Goal: Information Seeking & Learning: Learn about a topic

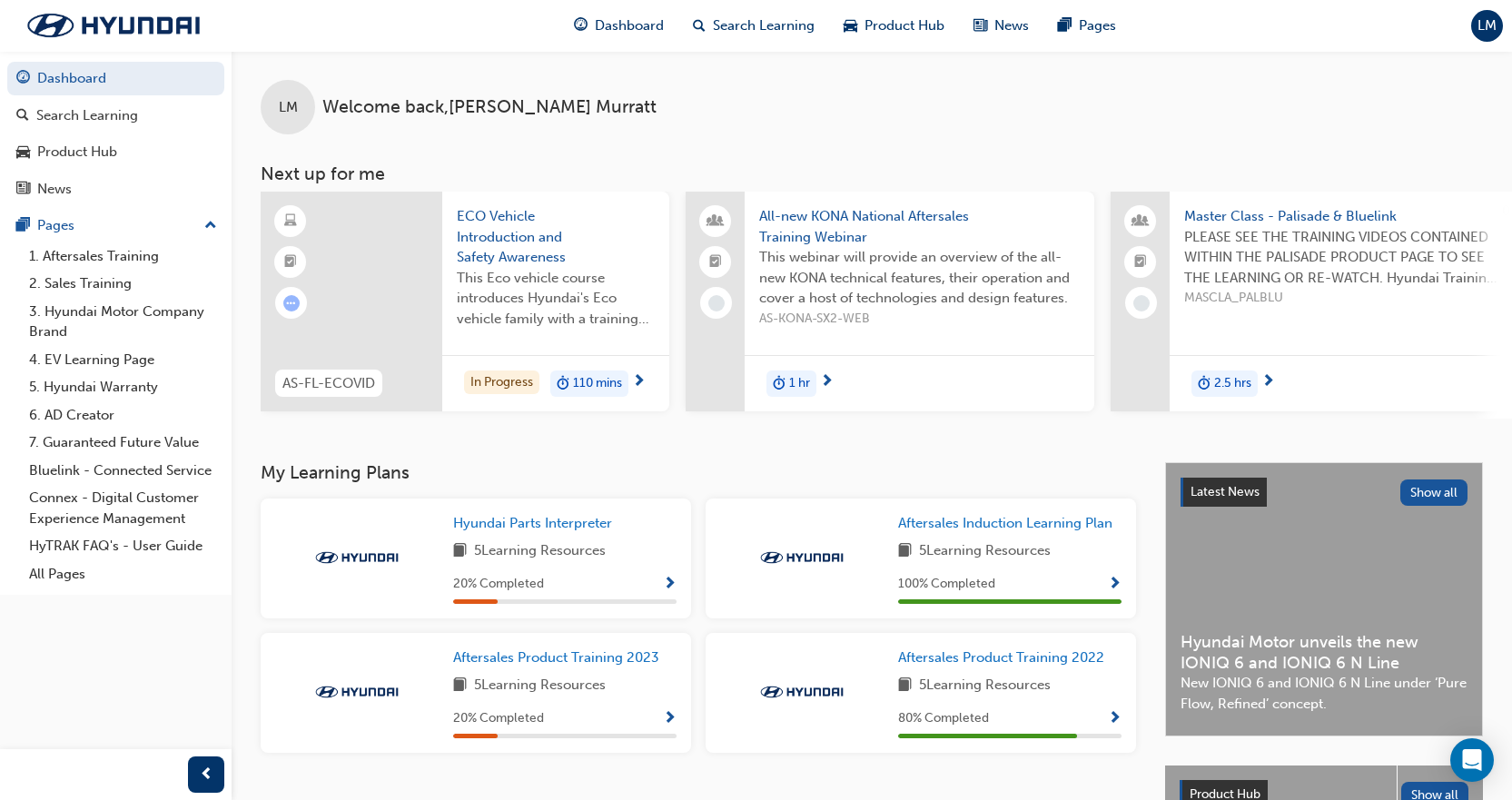
scroll to position [152, 0]
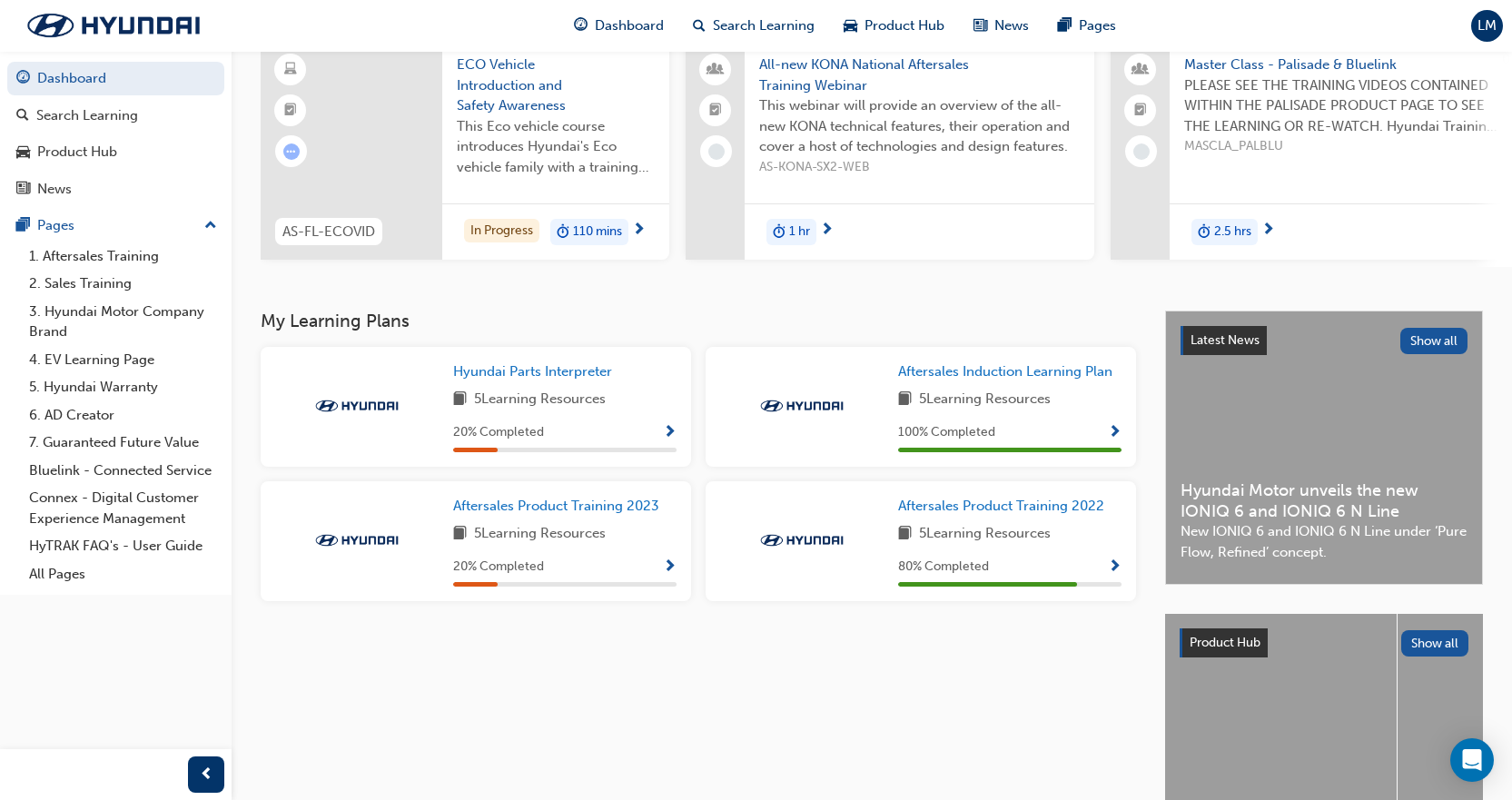
click at [662, 577] on div "20 % Completed" at bounding box center [565, 566] width 224 height 22
click at [666, 571] on span "Show Progress" at bounding box center [669, 567] width 14 height 17
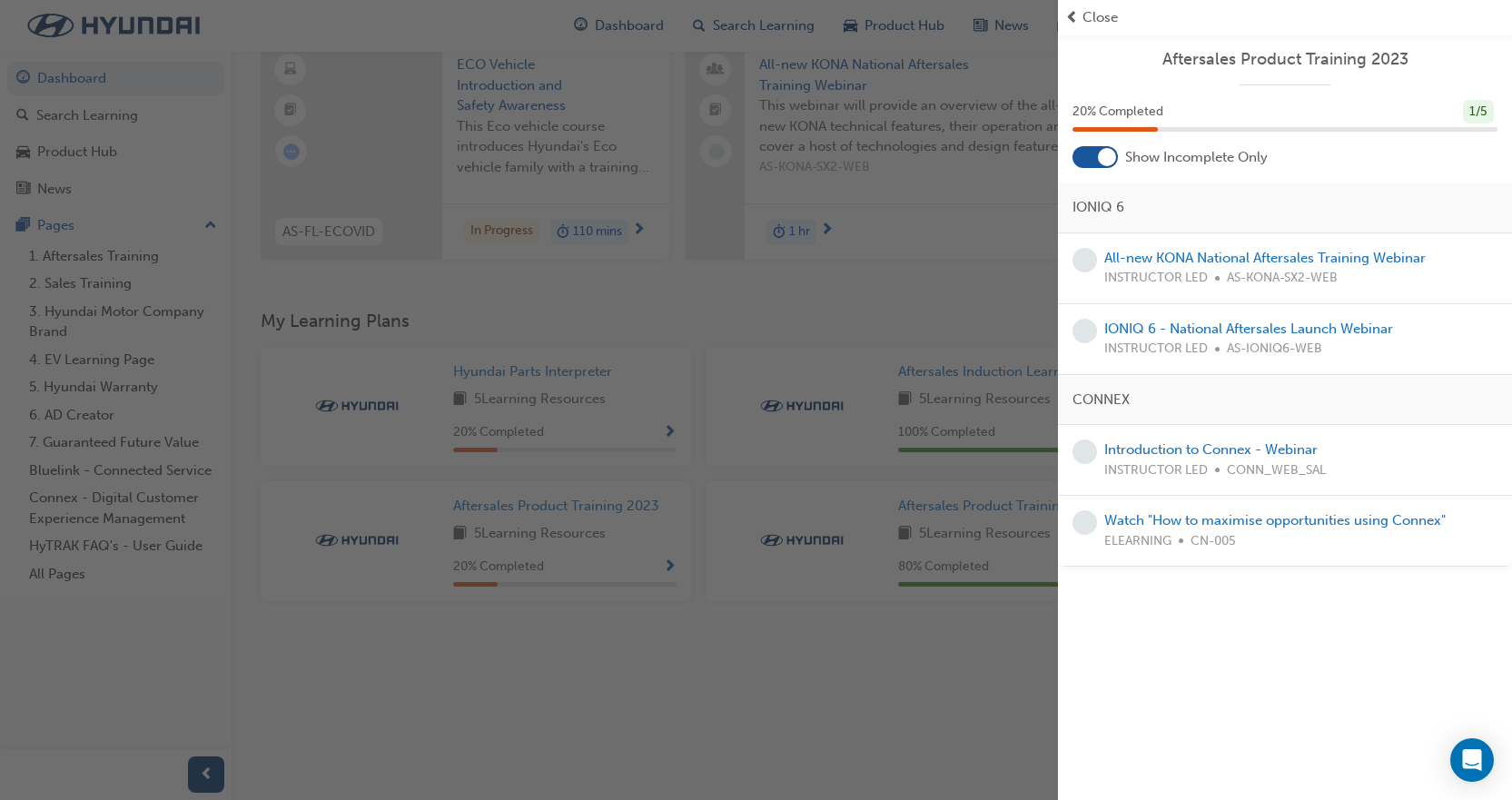
click at [884, 732] on div "button" at bounding box center [528, 400] width 1058 height 800
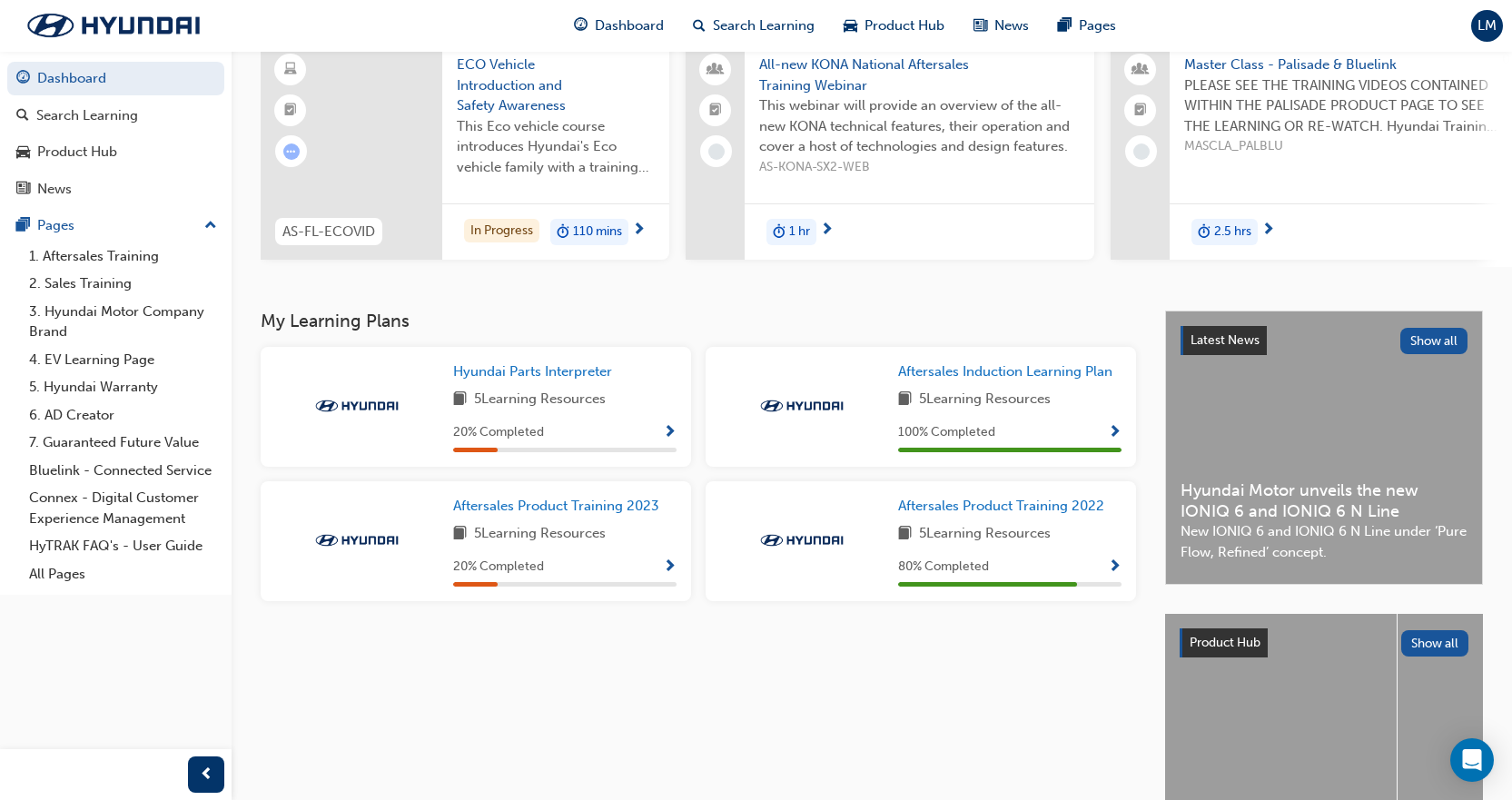
click at [998, 579] on div "80 % Completed" at bounding box center [1010, 566] width 224 height 22
click at [1009, 514] on span "Aftersales Product Training 2022" at bounding box center [1001, 506] width 206 height 17
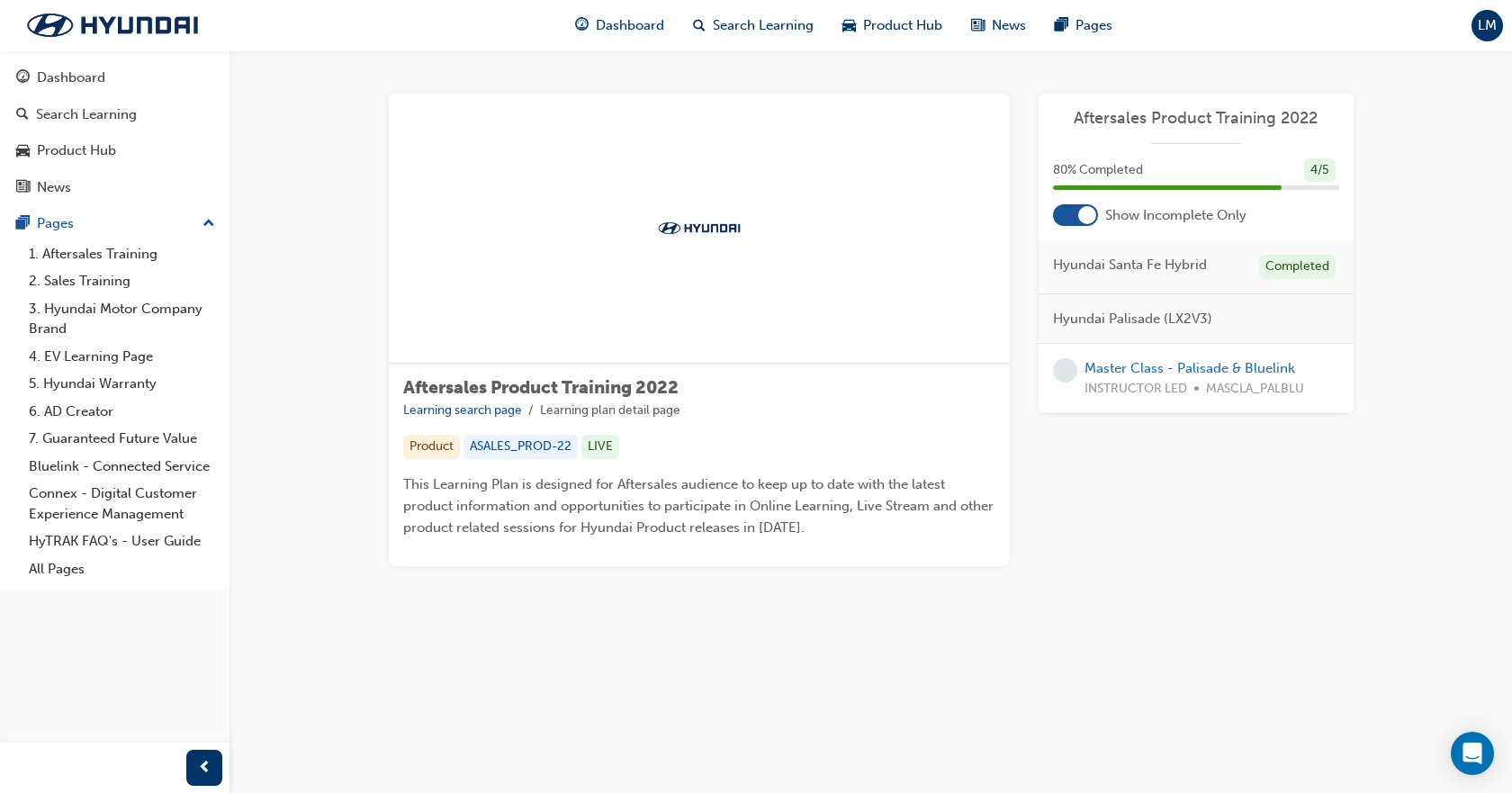
click at [1170, 314] on span "Hyundai Palisade (LX2V3)" at bounding box center [1132, 318] width 159 height 20
click at [1183, 368] on link "Master Class - Palisade & Bluelink" at bounding box center [1190, 368] width 210 height 16
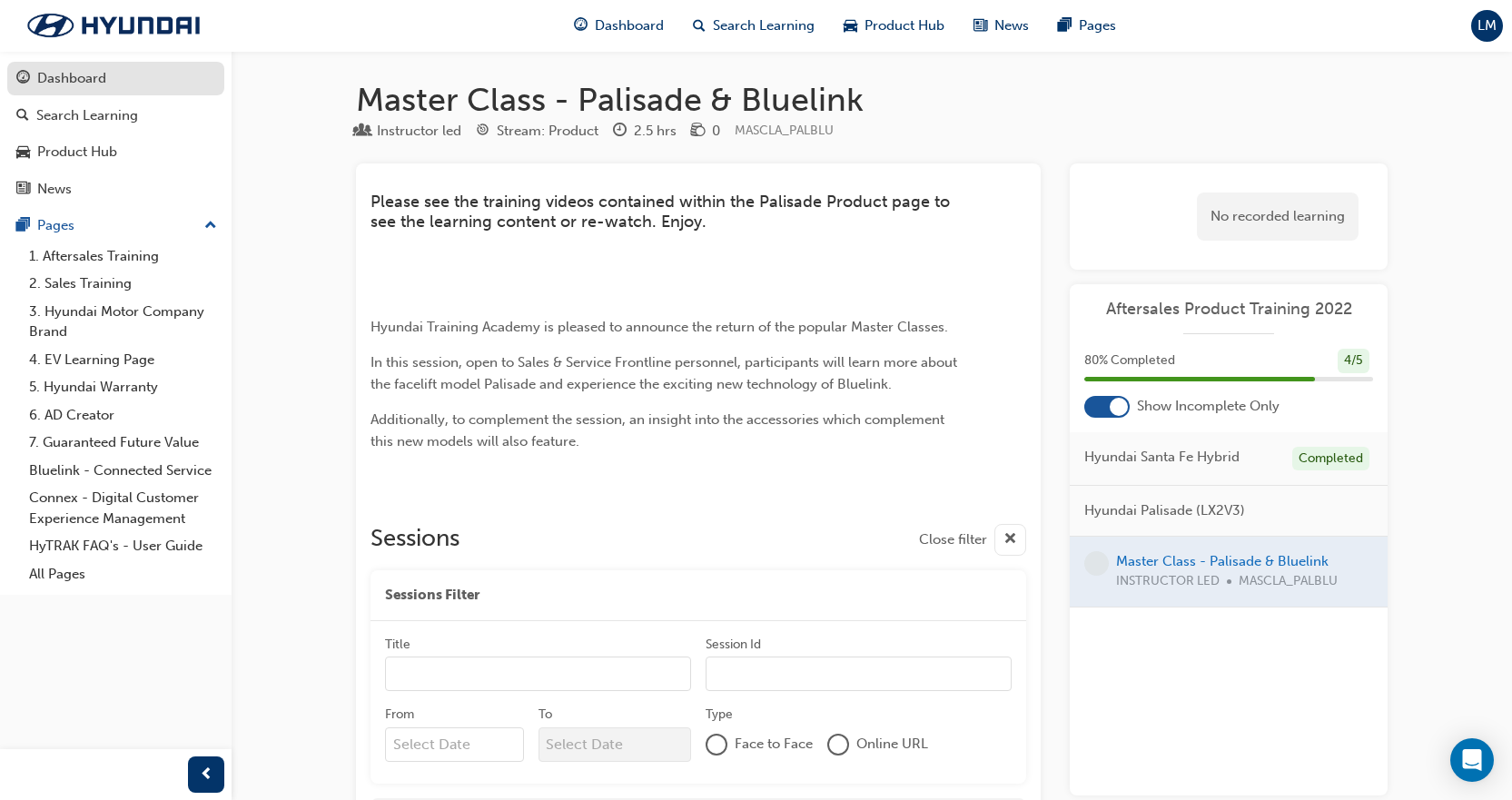
click at [116, 73] on div "Dashboard" at bounding box center [116, 78] width 198 height 22
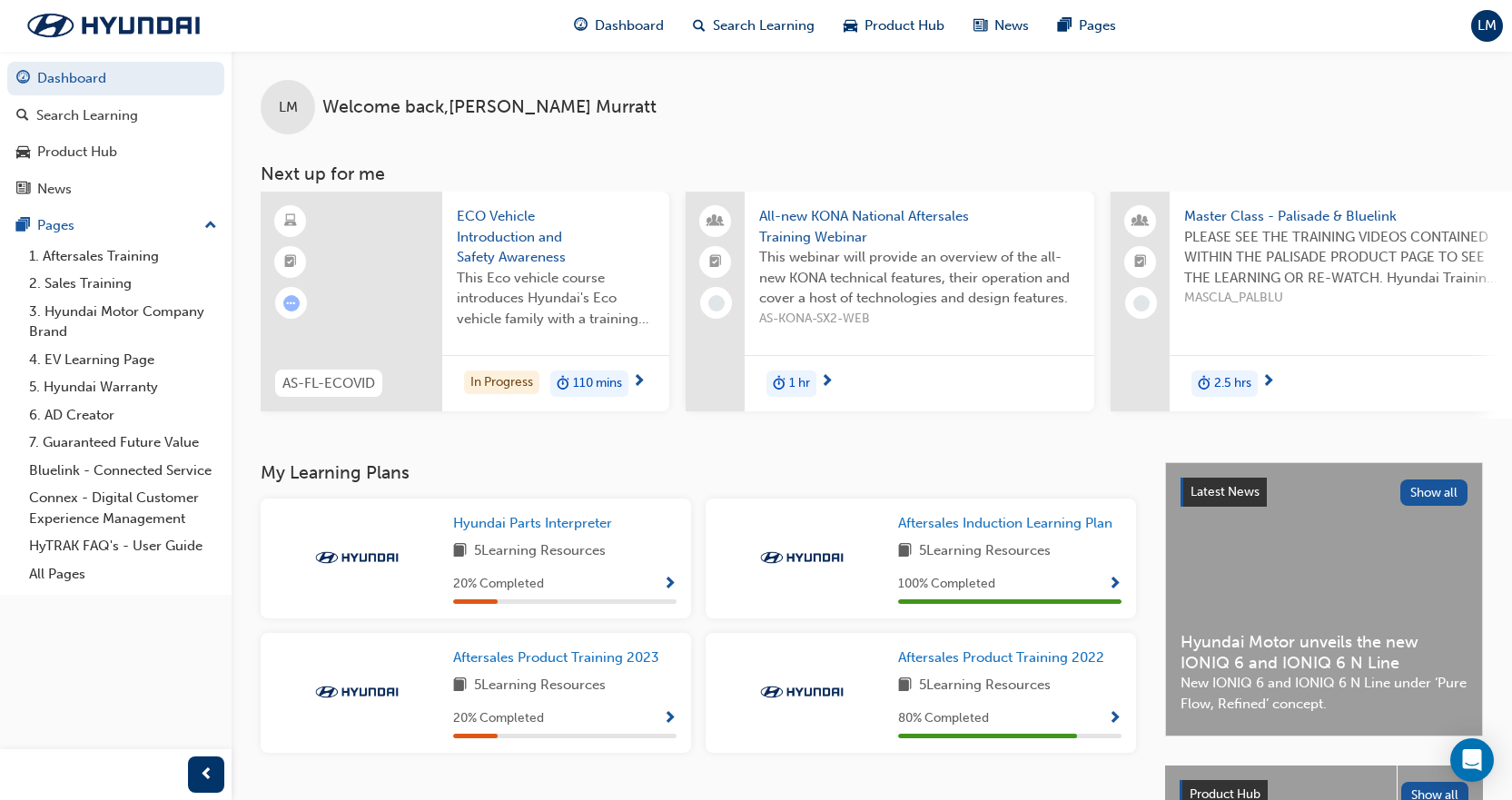
scroll to position [285, 0]
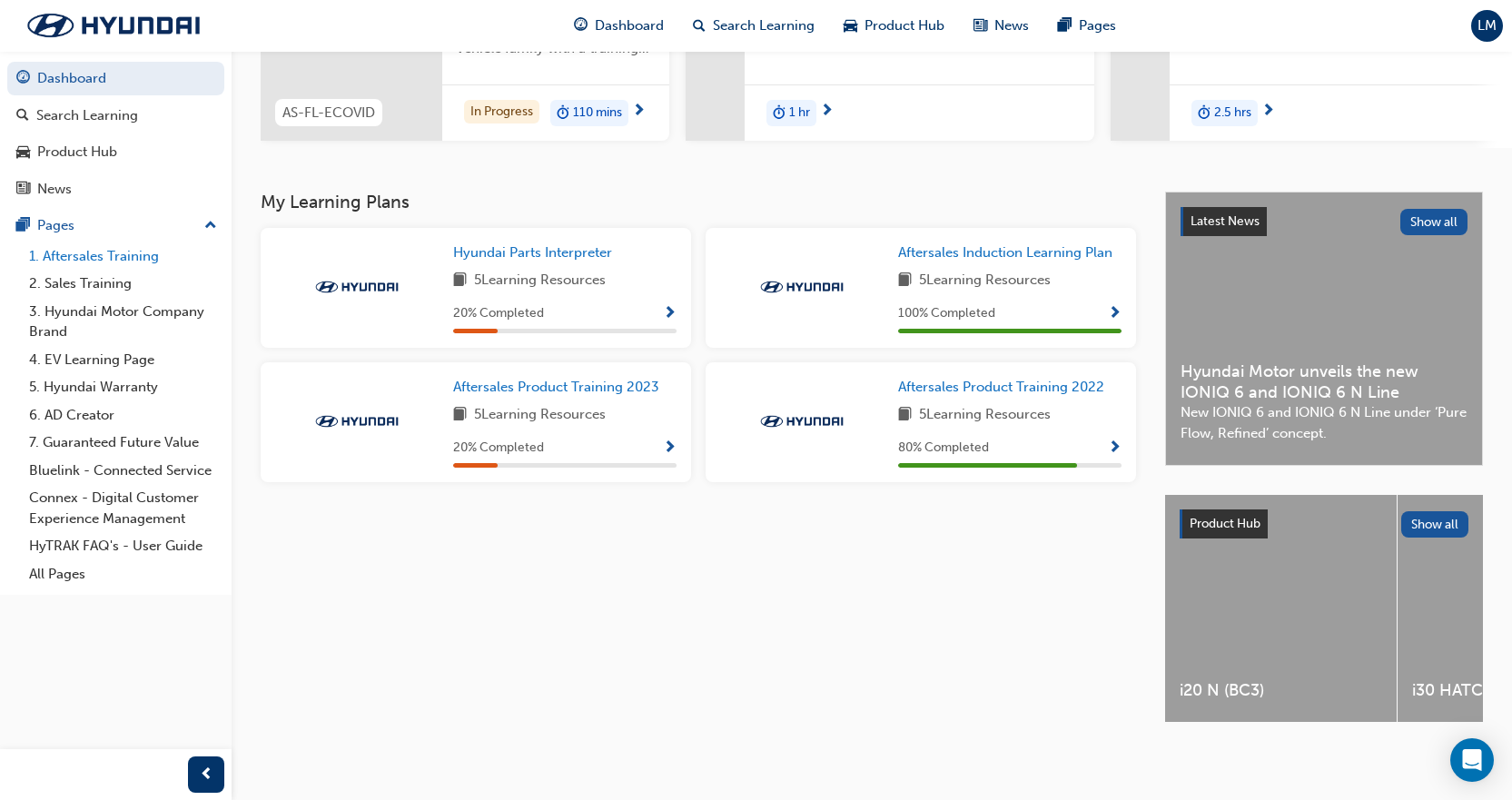
click at [118, 249] on link "1. Aftersales Training" at bounding box center [123, 256] width 202 height 28
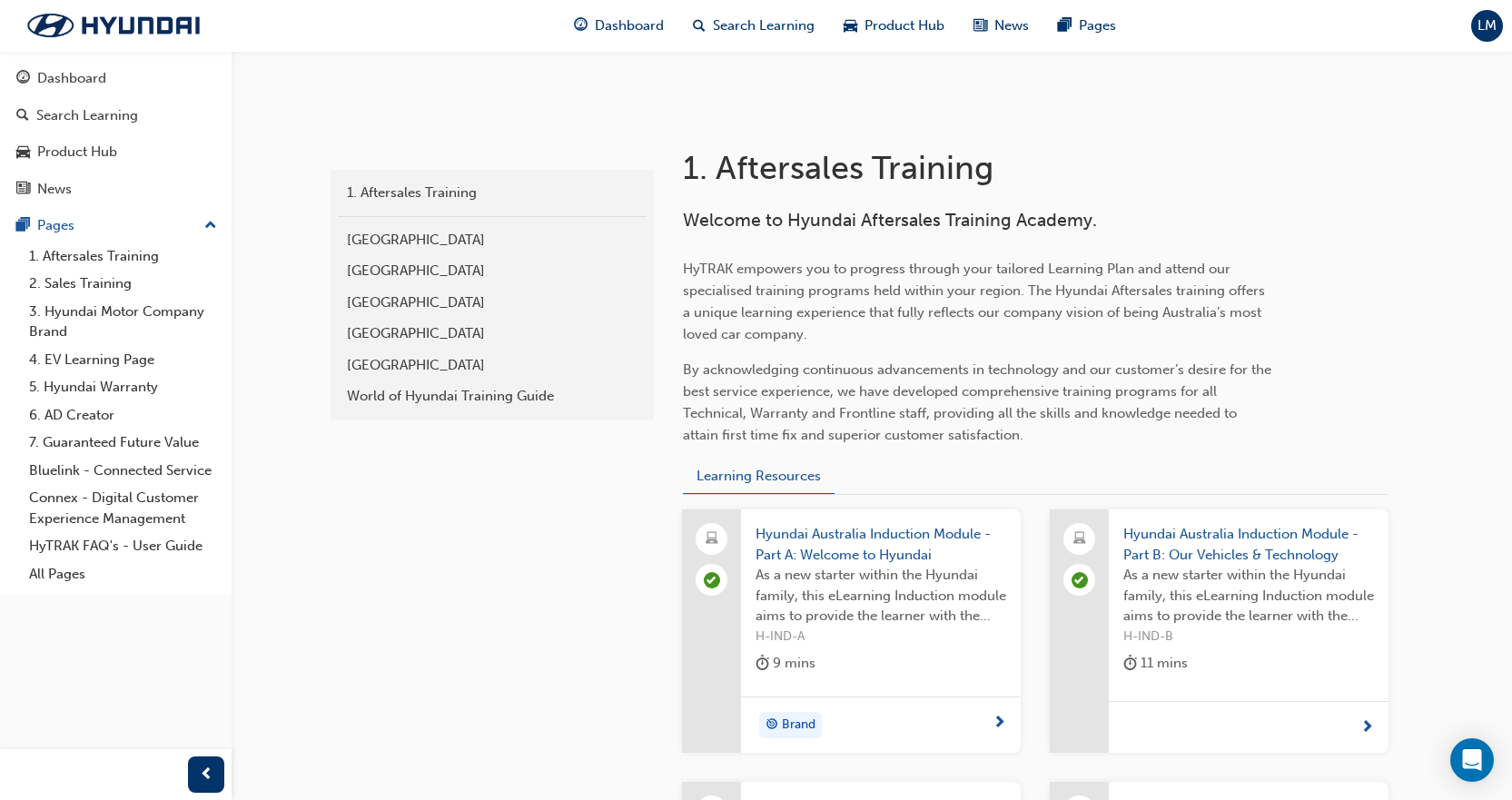
scroll to position [718, 0]
